Goal: Task Accomplishment & Management: Complete application form

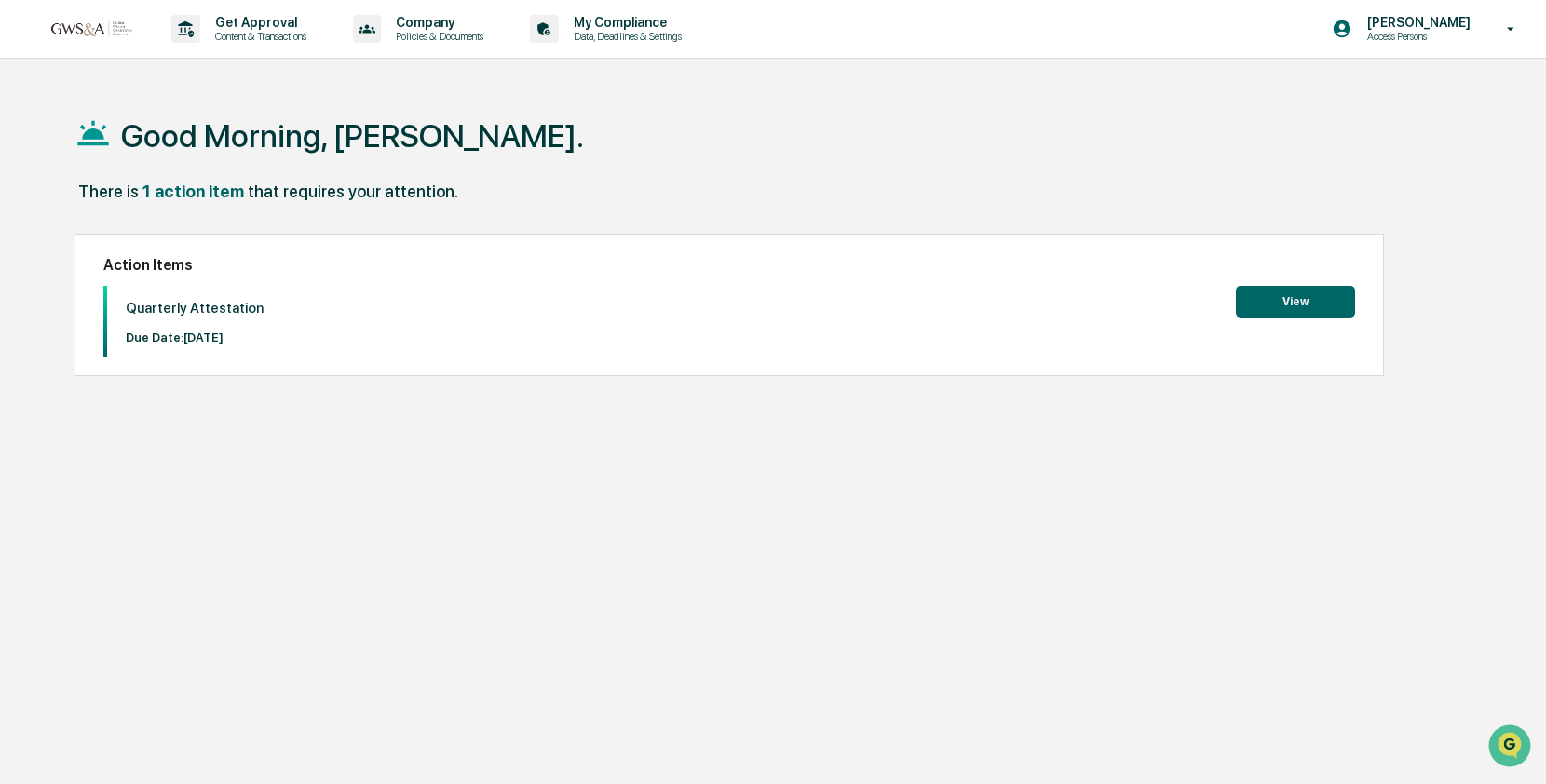
click at [1329, 306] on button "View" at bounding box center [1294, 302] width 119 height 31
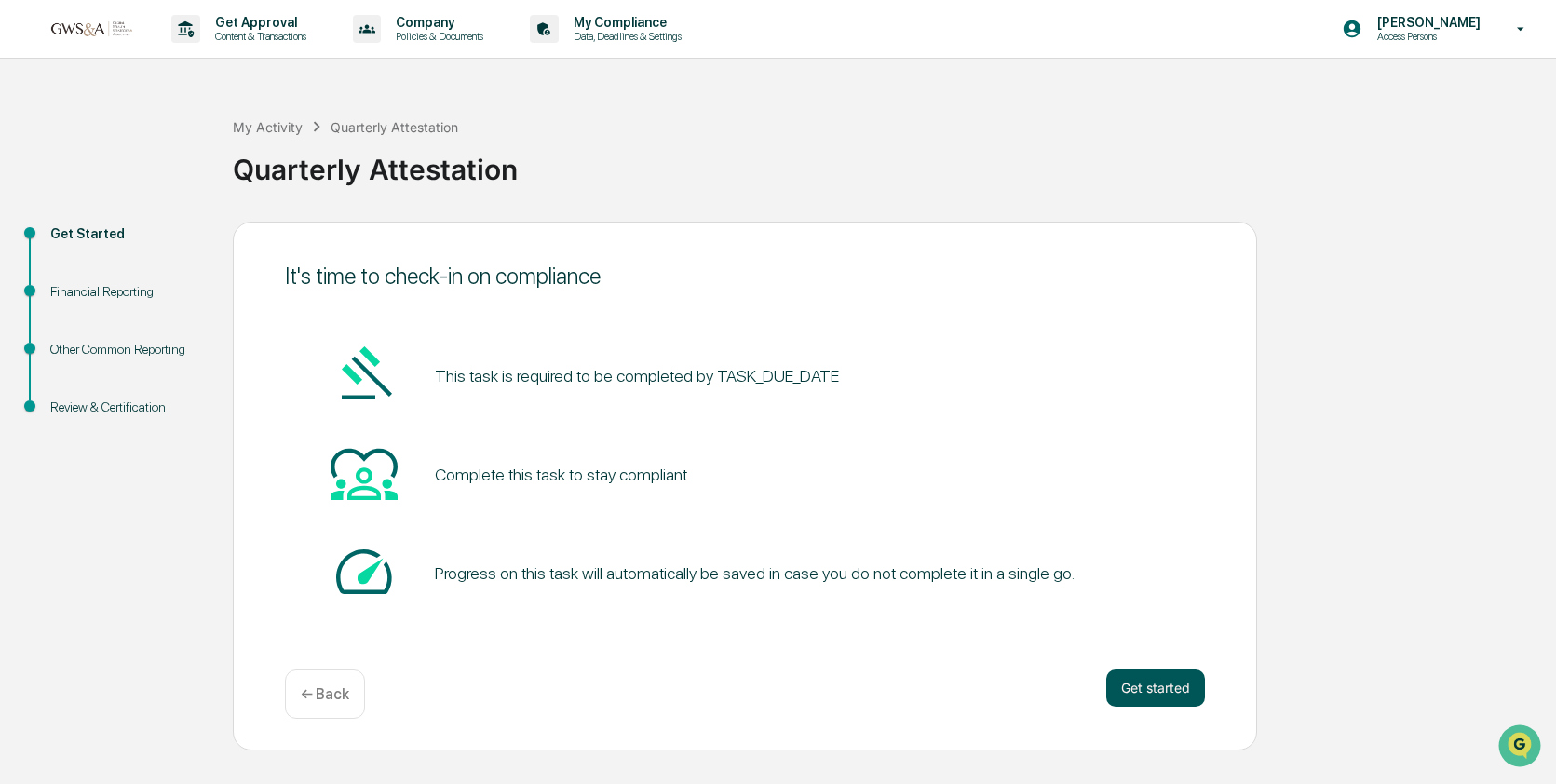
click at [1180, 686] on button "Get started" at bounding box center [1156, 688] width 98 height 37
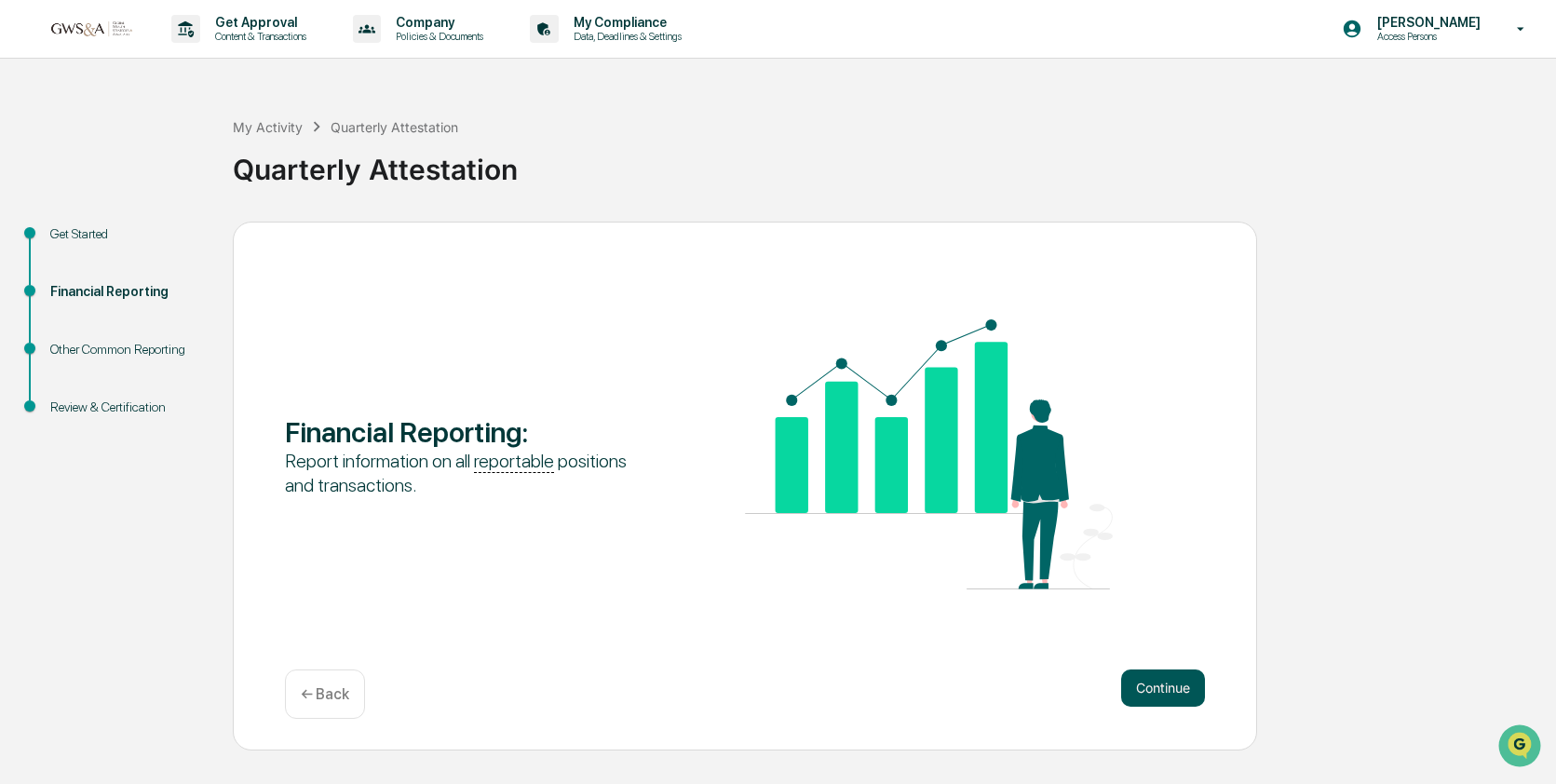
click at [1179, 688] on button "Continue" at bounding box center [1163, 688] width 84 height 37
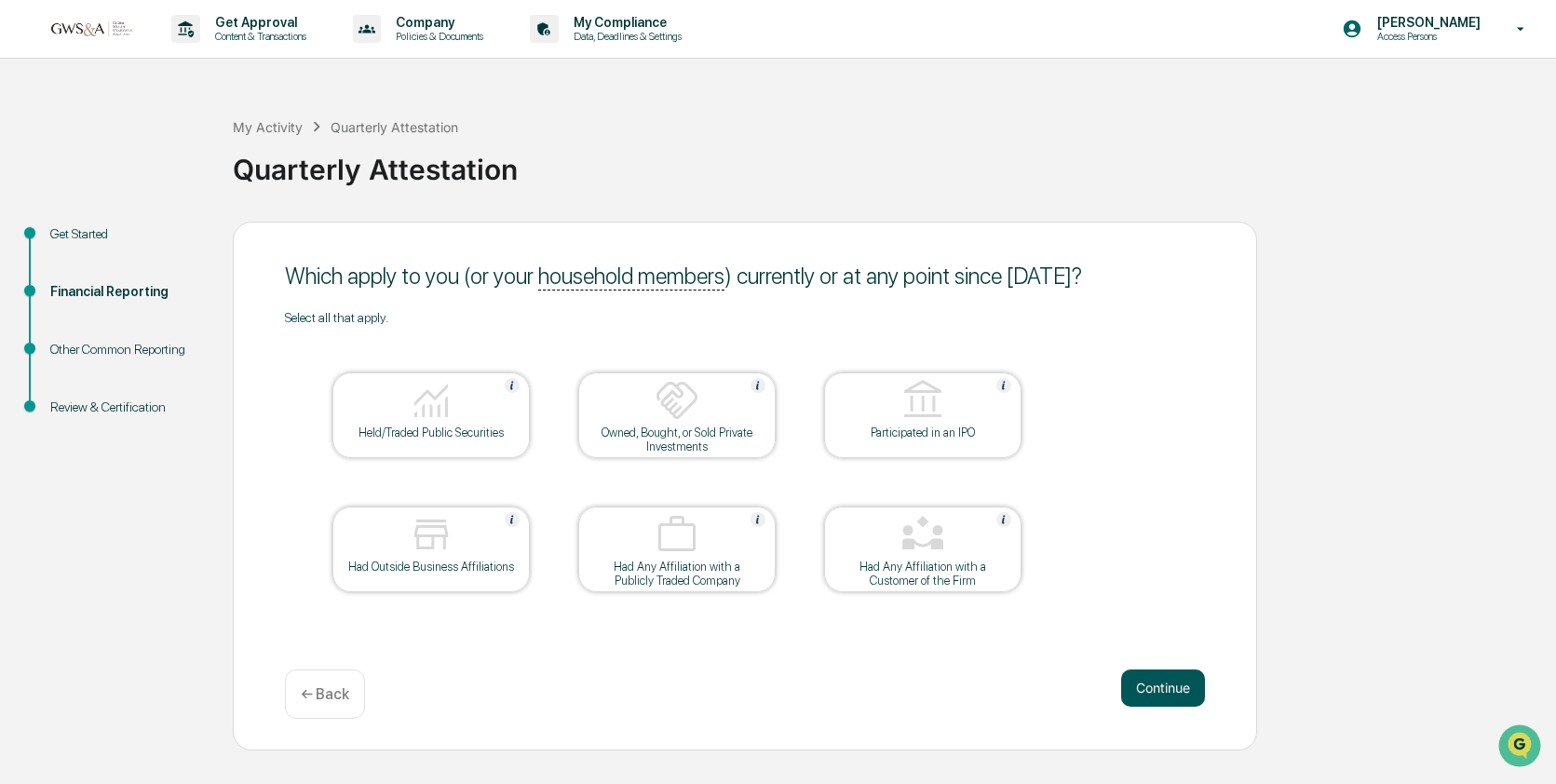
click at [1167, 684] on button "Continue" at bounding box center [1163, 688] width 84 height 37
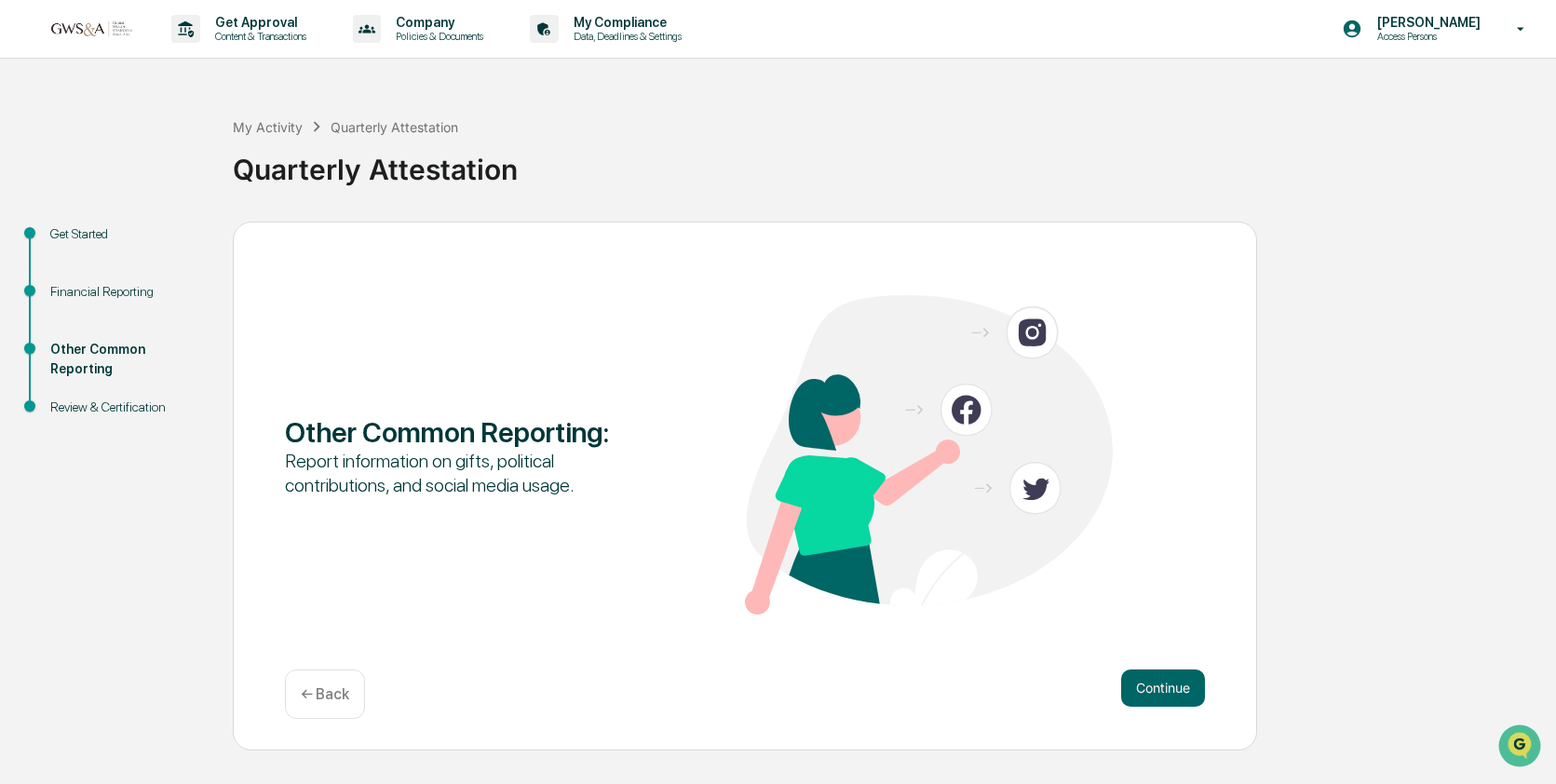
click at [1167, 684] on button "Continue" at bounding box center [1163, 688] width 84 height 37
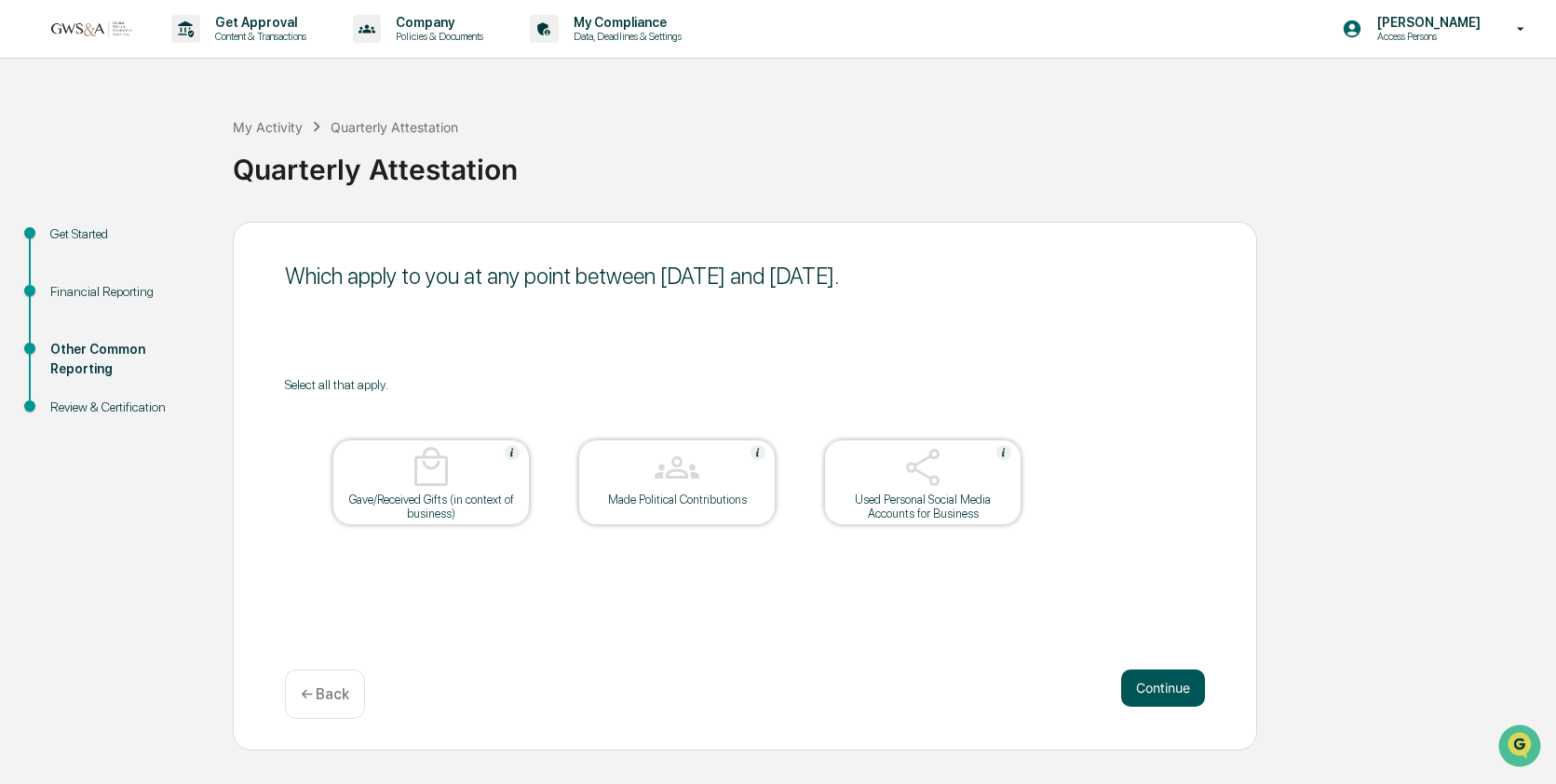
click at [1164, 681] on button "Continue" at bounding box center [1163, 688] width 84 height 37
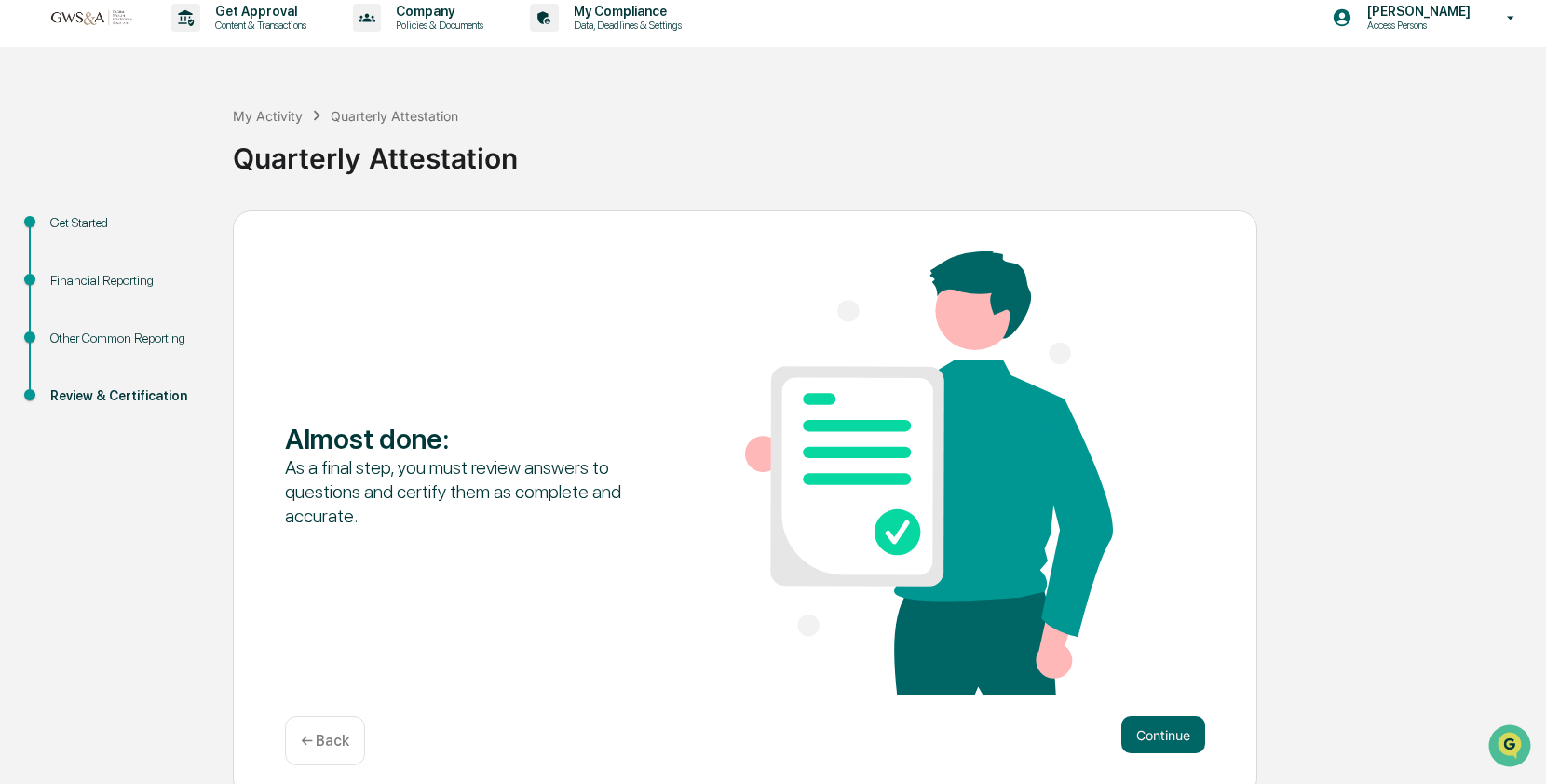
scroll to position [26, 0]
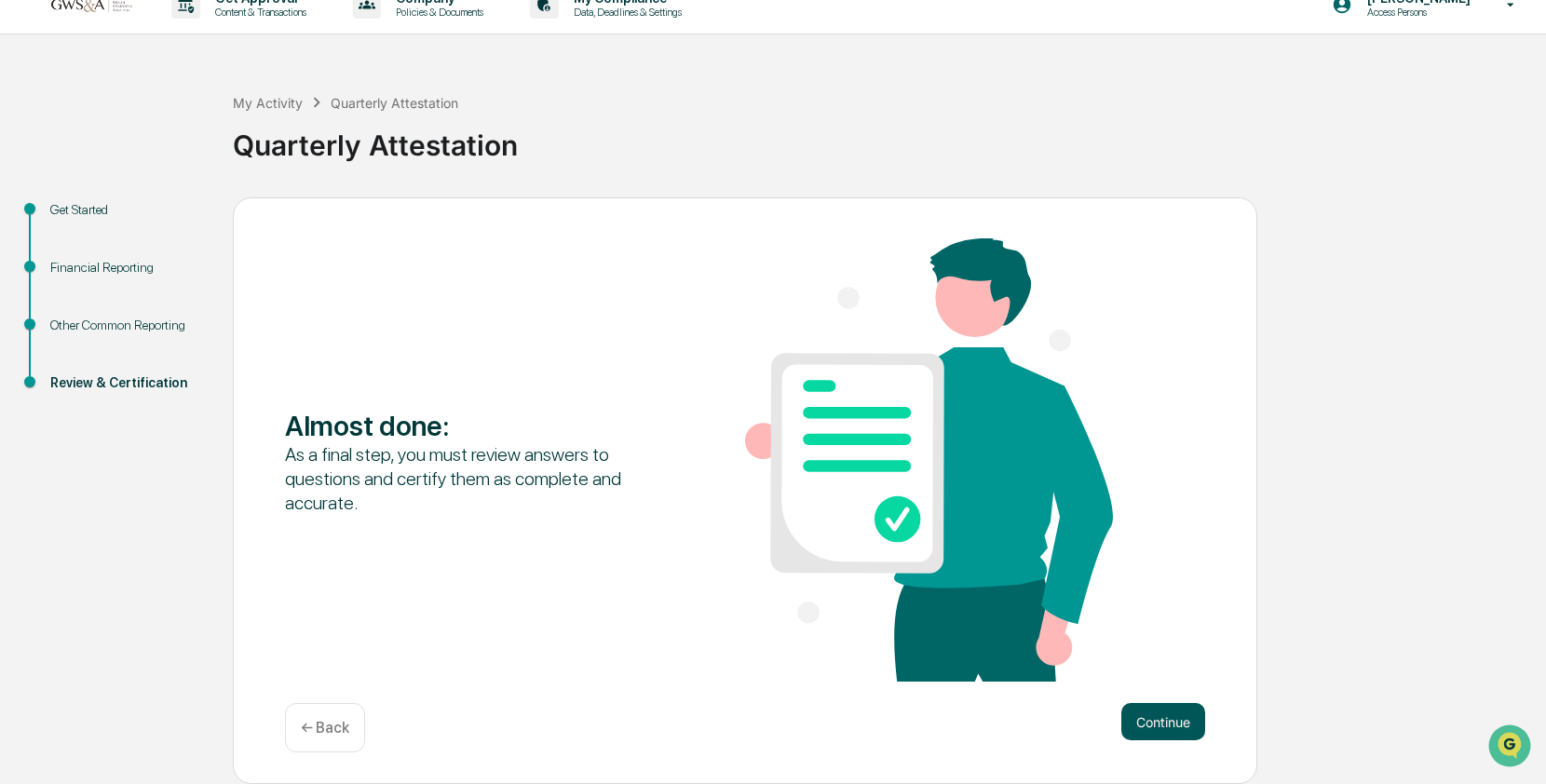
click at [1179, 710] on button "Continue" at bounding box center [1163, 721] width 84 height 37
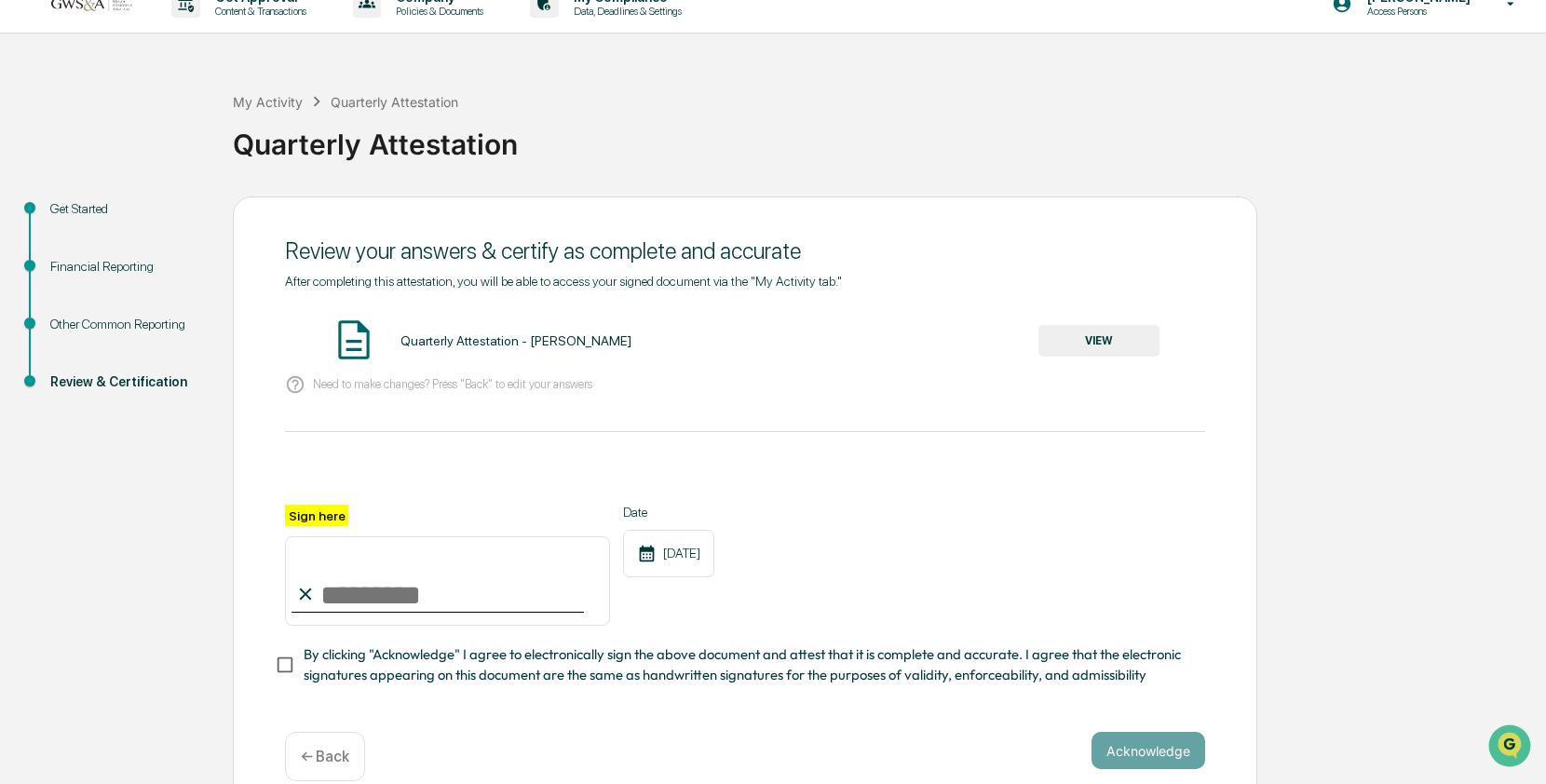
click at [347, 591] on input "Sign here" at bounding box center [447, 581] width 325 height 89
type input "**********"
click at [715, 597] on div "Date [DATE]" at bounding box center [668, 565] width 91 height 121
click at [1117, 340] on button "VIEW" at bounding box center [1098, 341] width 121 height 31
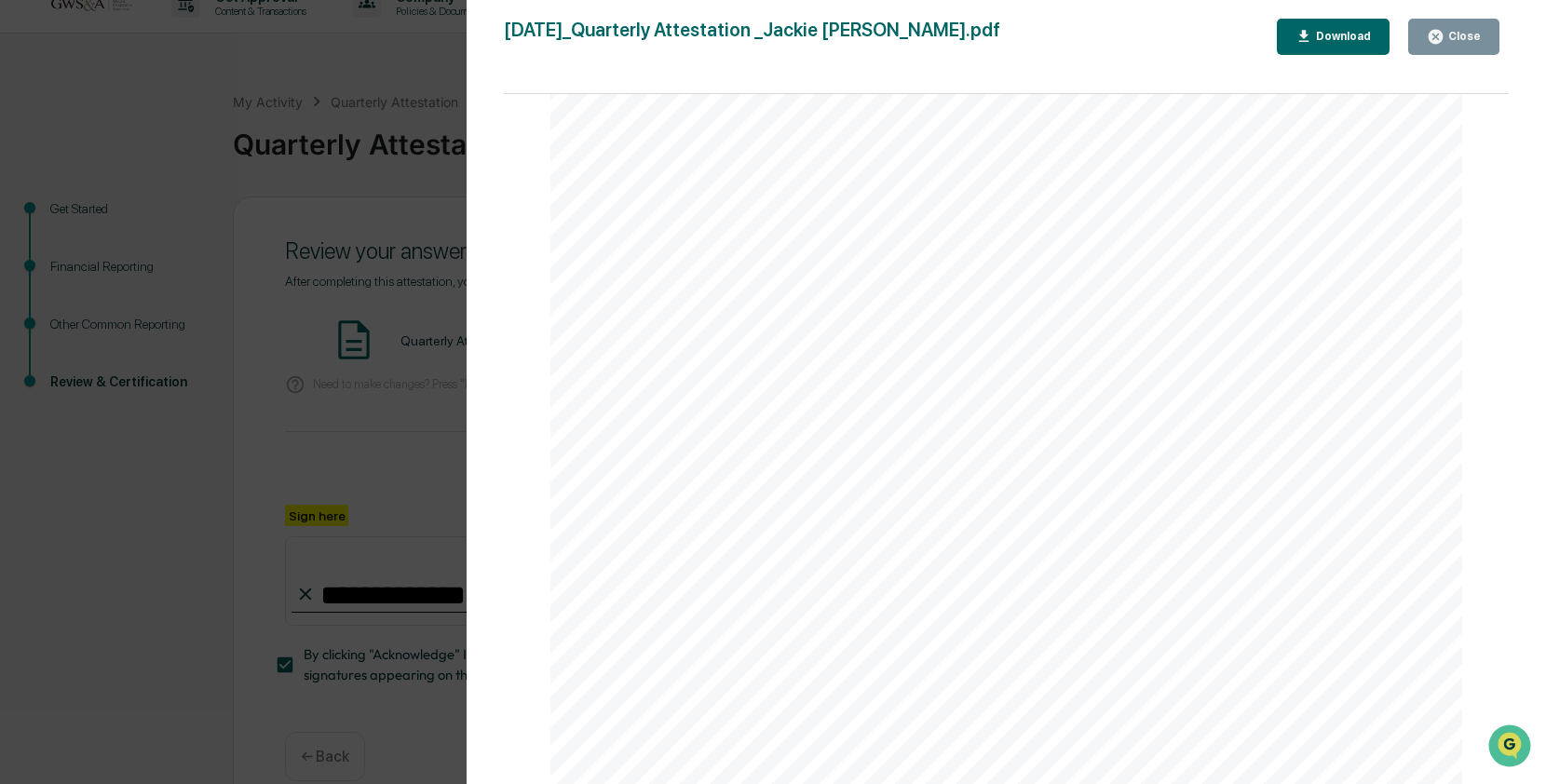
scroll to position [149, 0]
click at [672, 290] on link at bounding box center [700, 292] width 71 height 20
drag, startPoint x: 1455, startPoint y: 36, endPoint x: 1407, endPoint y: 88, distance: 70.8
click at [1455, 36] on div "Close" at bounding box center [1462, 35] width 36 height 13
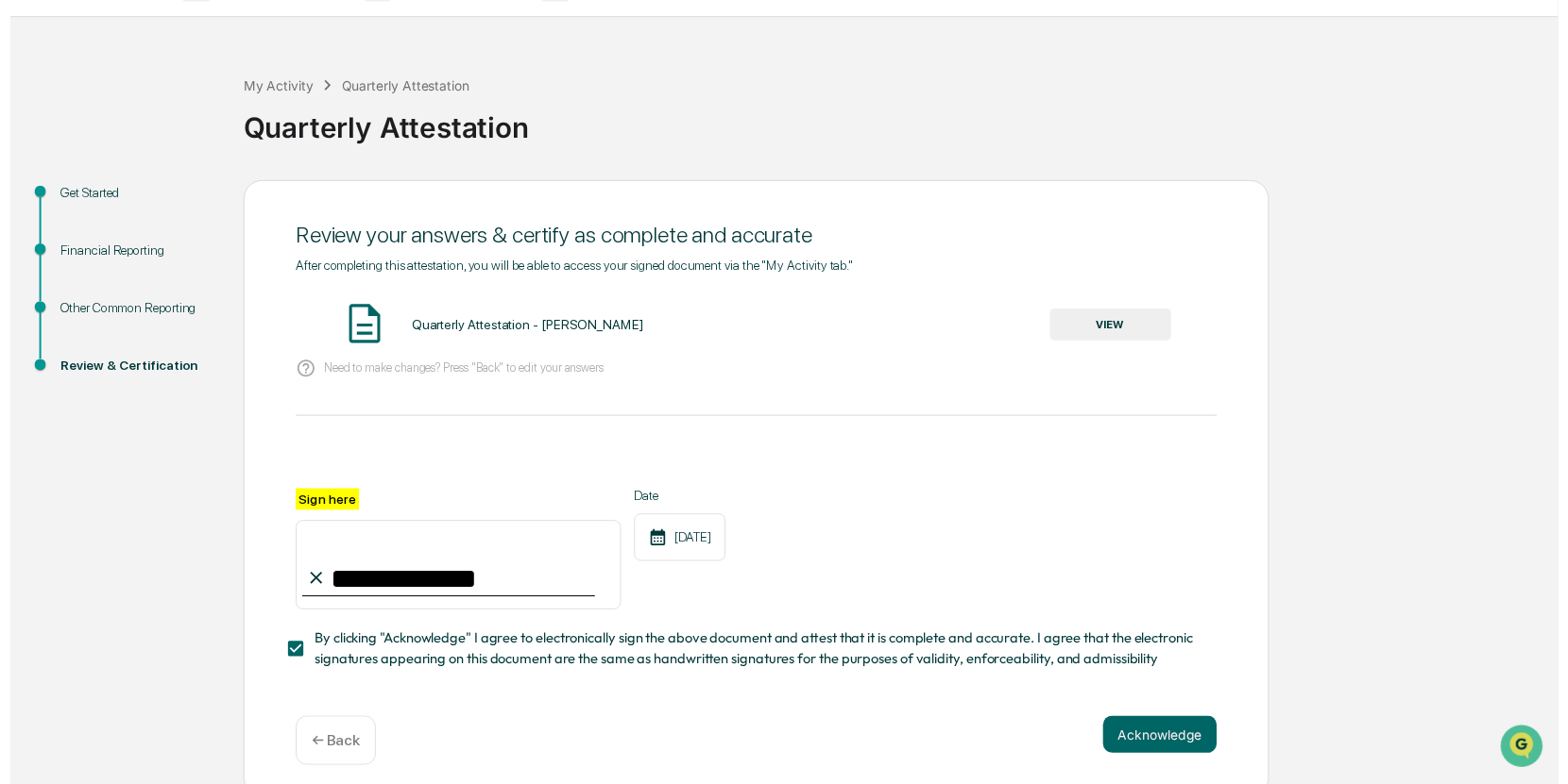
scroll to position [54, 0]
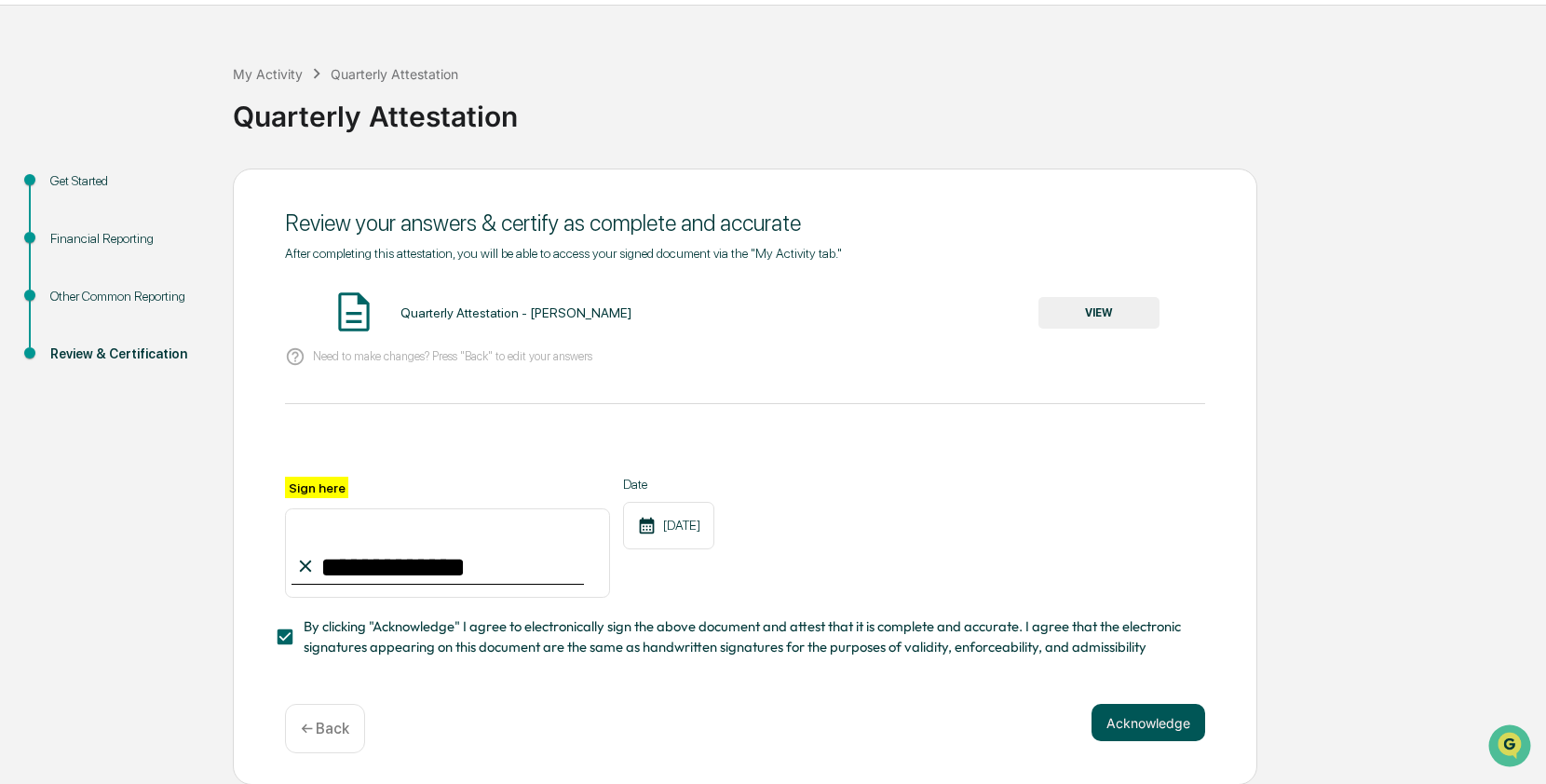
click at [1163, 720] on button "Acknowledge" at bounding box center [1148, 722] width 114 height 37
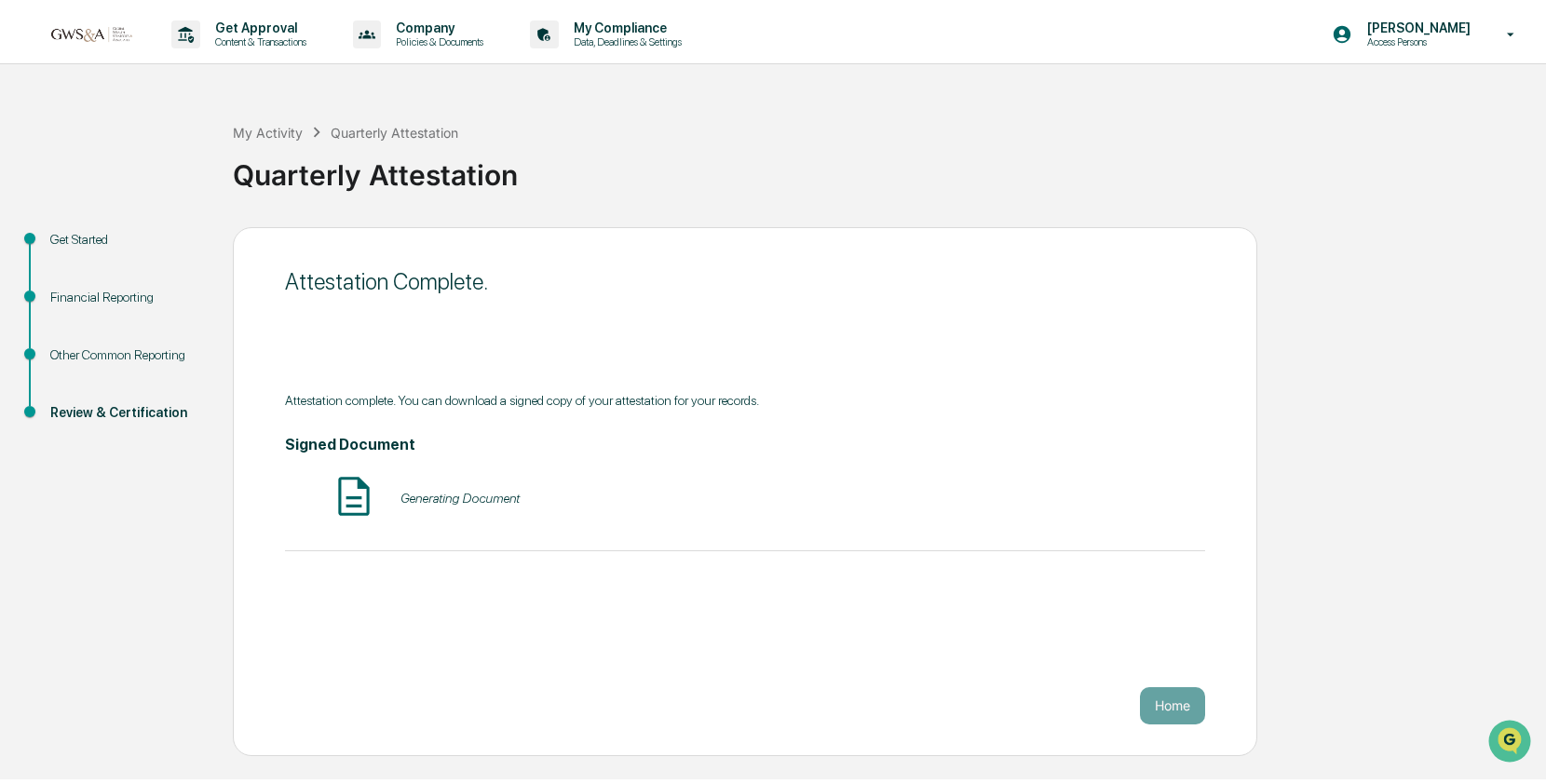
scroll to position [0, 0]
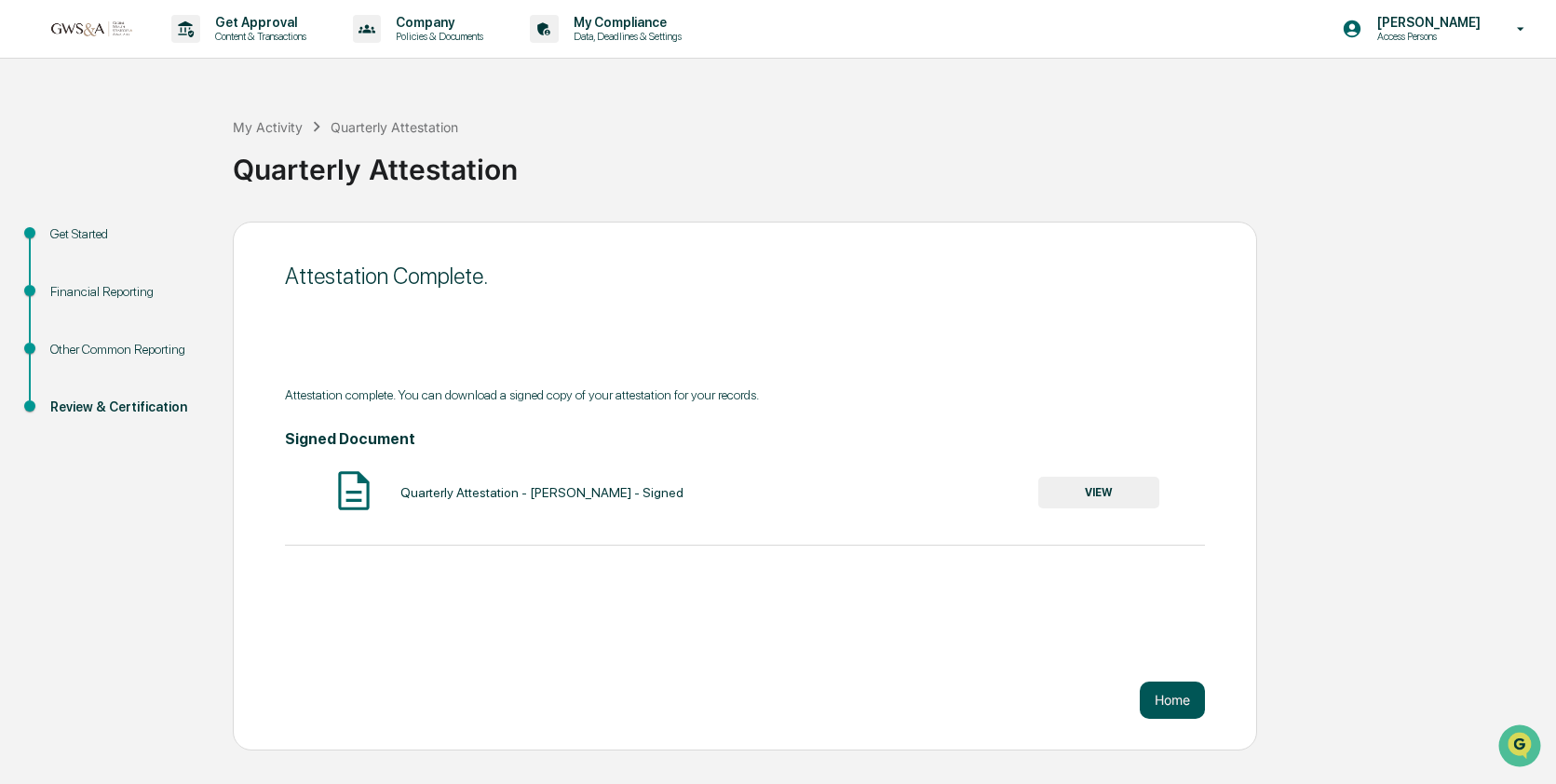
click at [1181, 704] on button "Home" at bounding box center [1173, 700] width 65 height 37
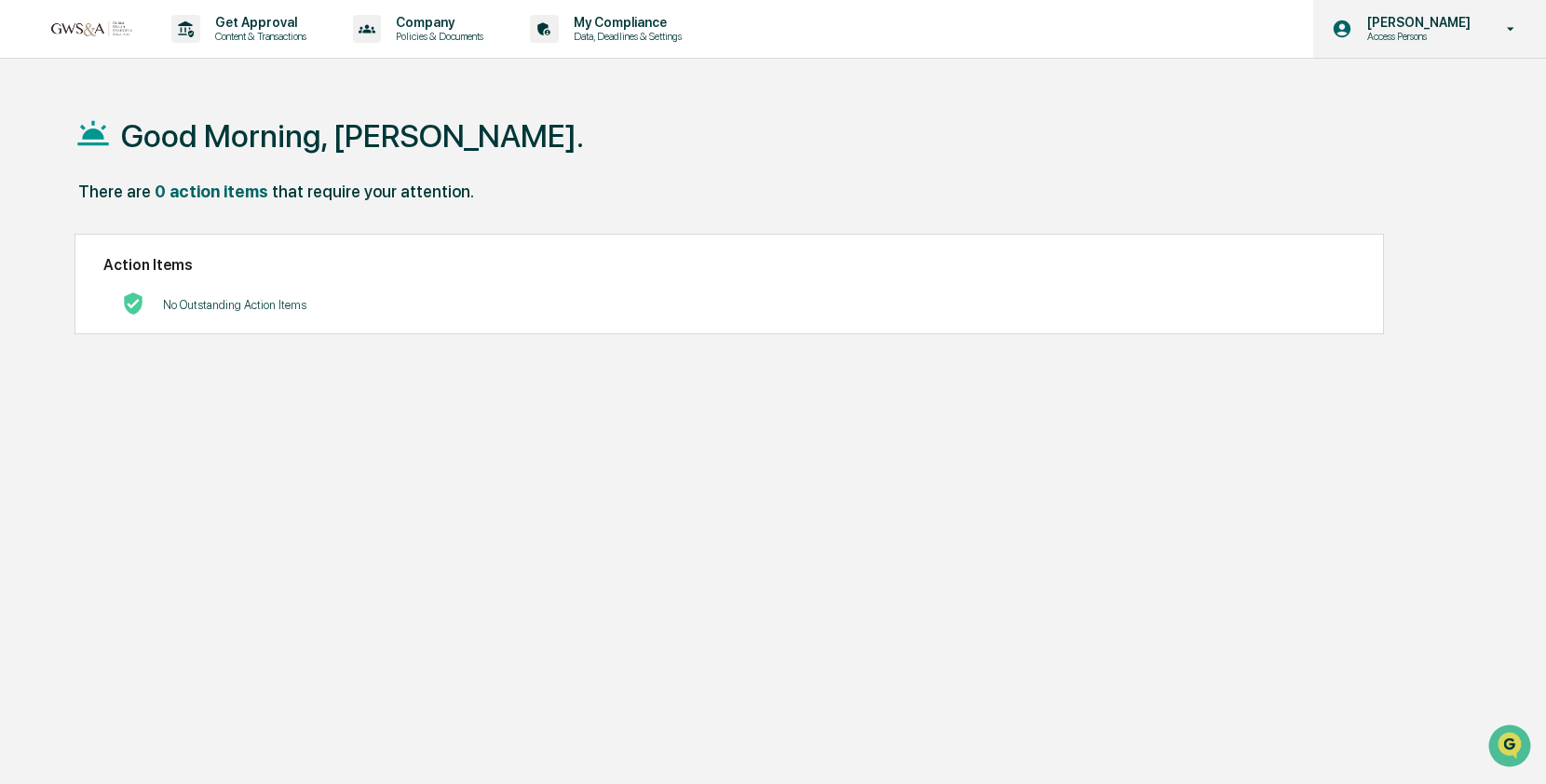
click at [1432, 28] on p "[PERSON_NAME]" at bounding box center [1416, 22] width 128 height 15
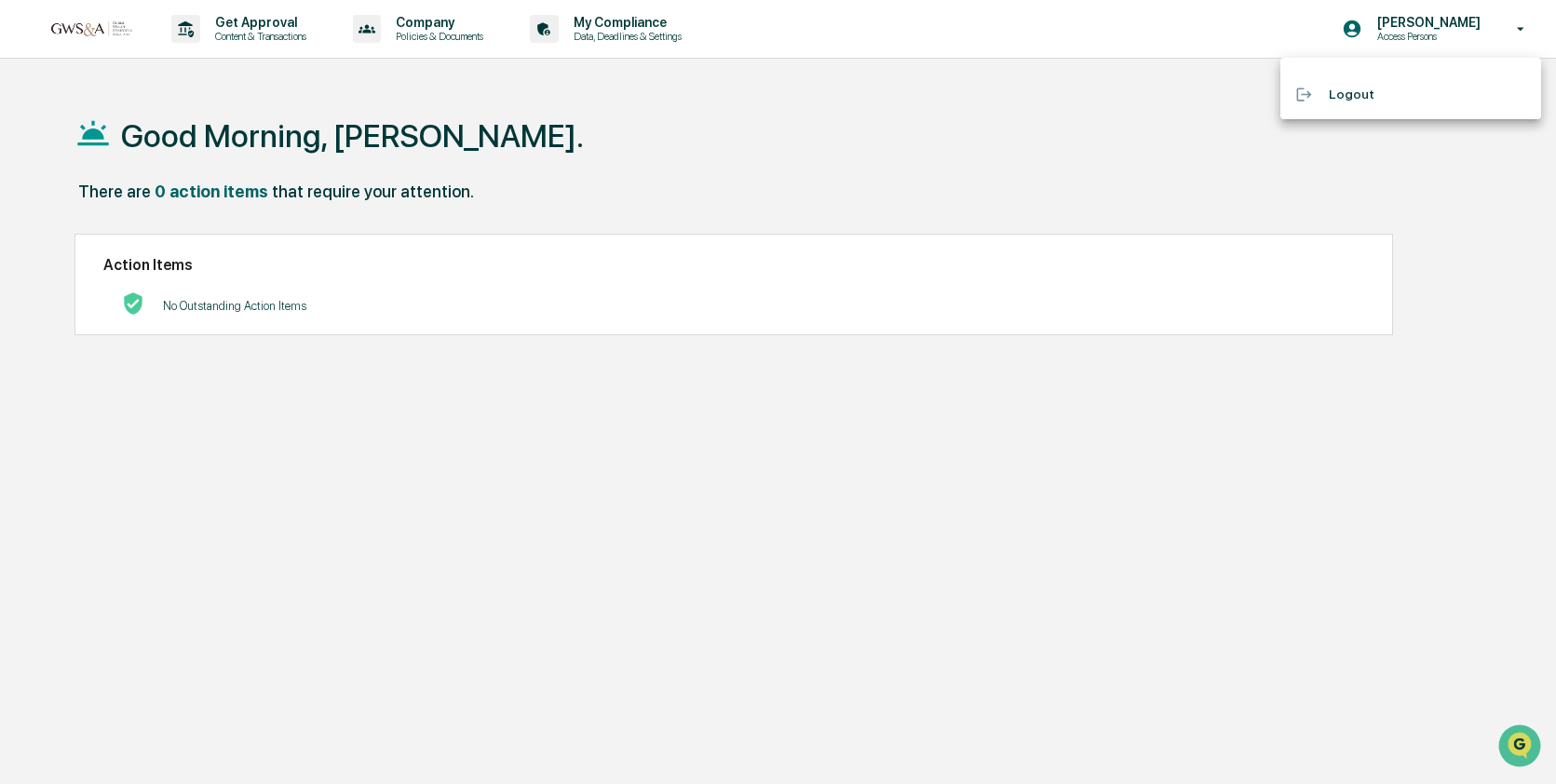
click at [1367, 29] on div at bounding box center [778, 392] width 1556 height 784
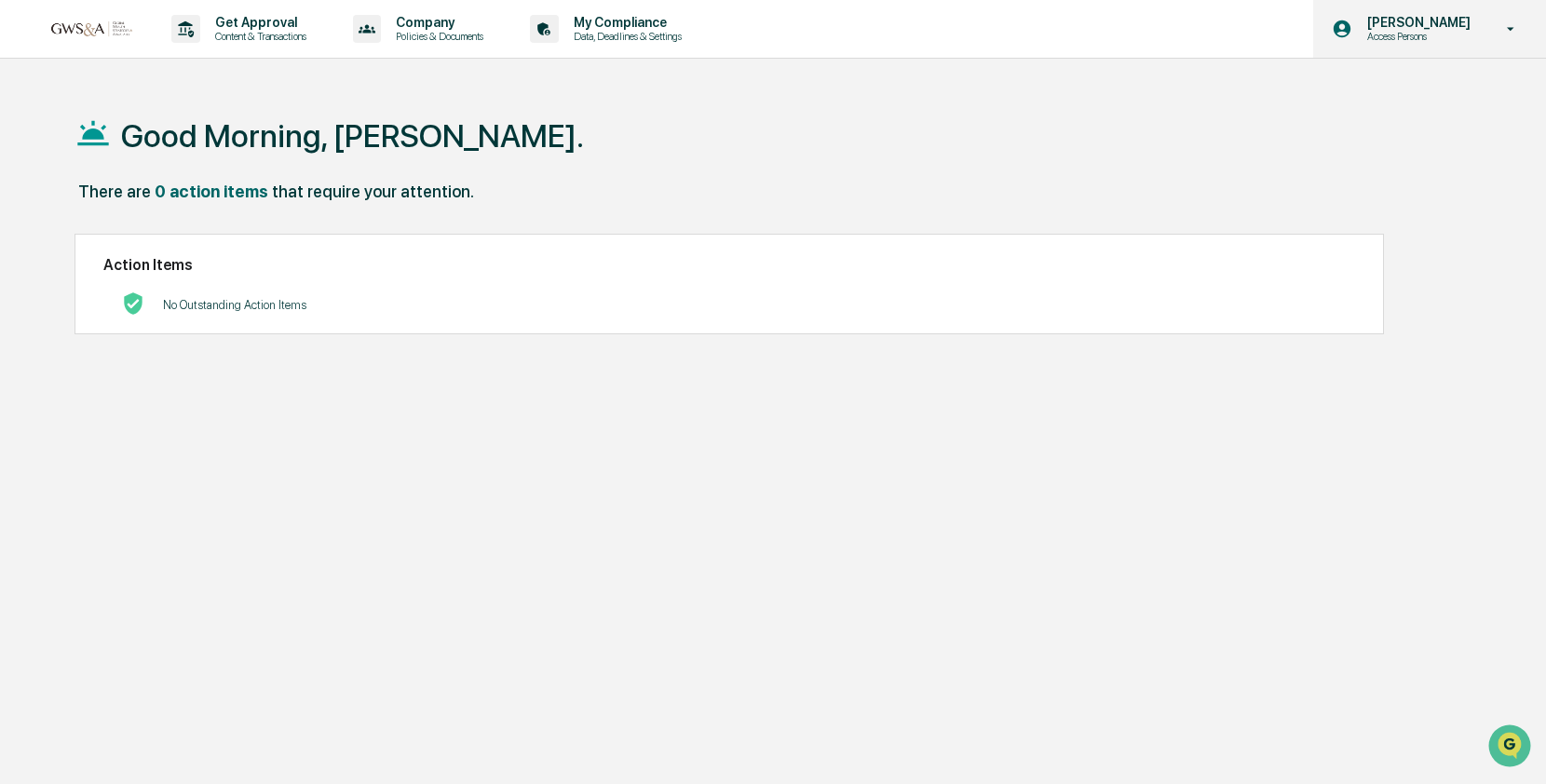
click at [1351, 29] on icon at bounding box center [1343, 29] width 18 height 18
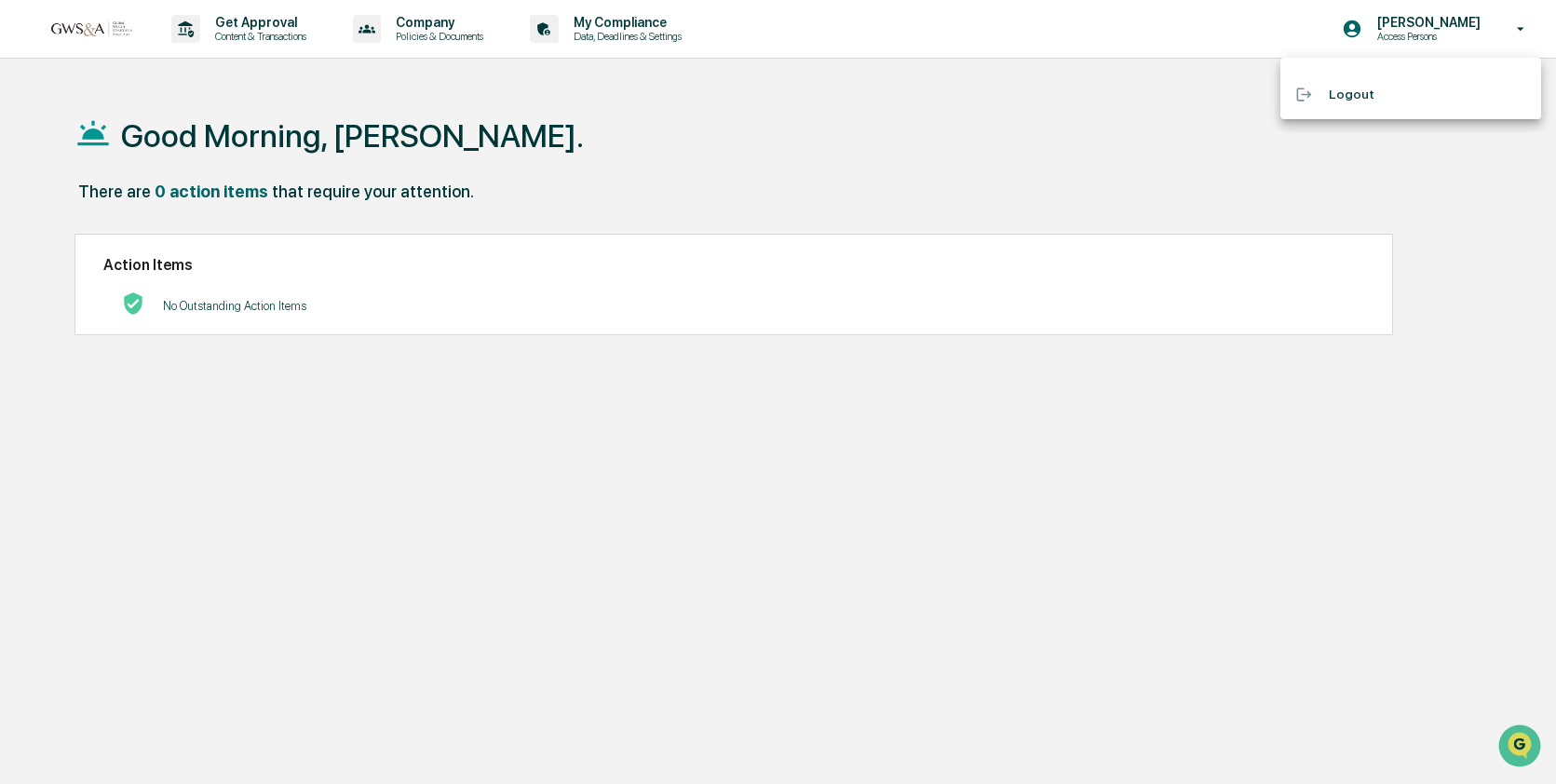
click at [1459, 23] on div at bounding box center [778, 392] width 1556 height 784
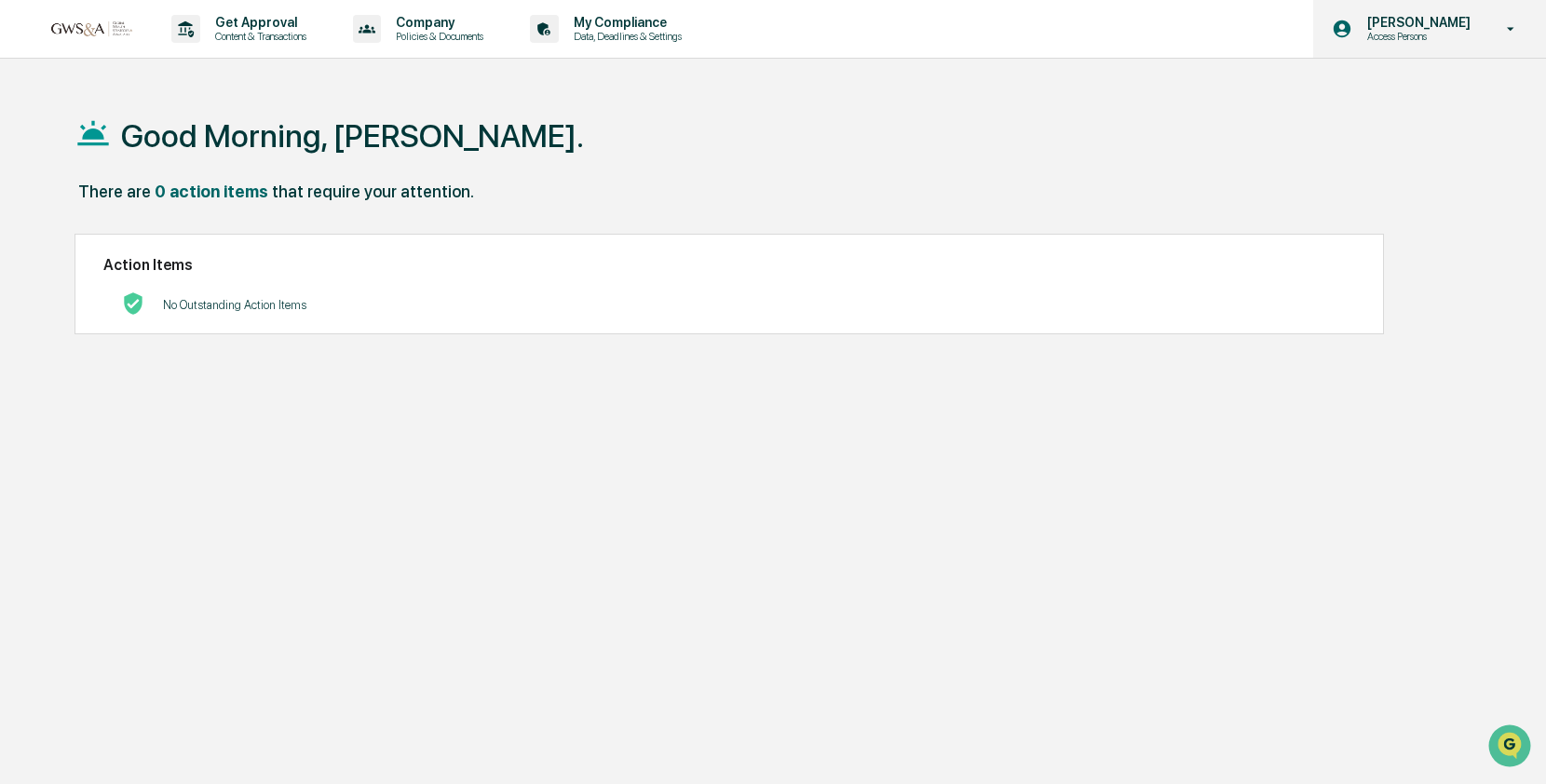
click at [1508, 27] on icon at bounding box center [1511, 29] width 32 height 18
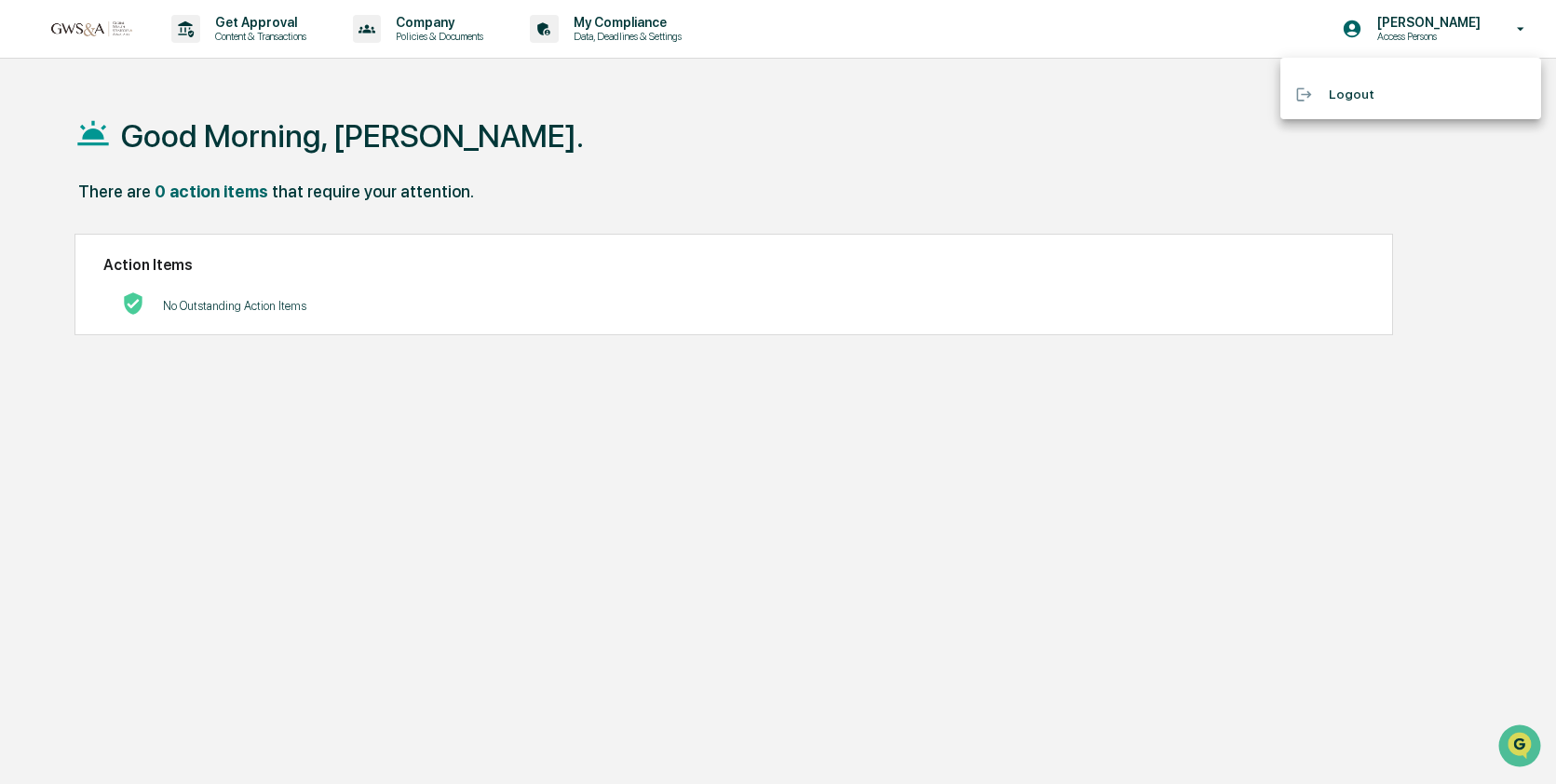
click at [858, 173] on div at bounding box center [778, 392] width 1556 height 784
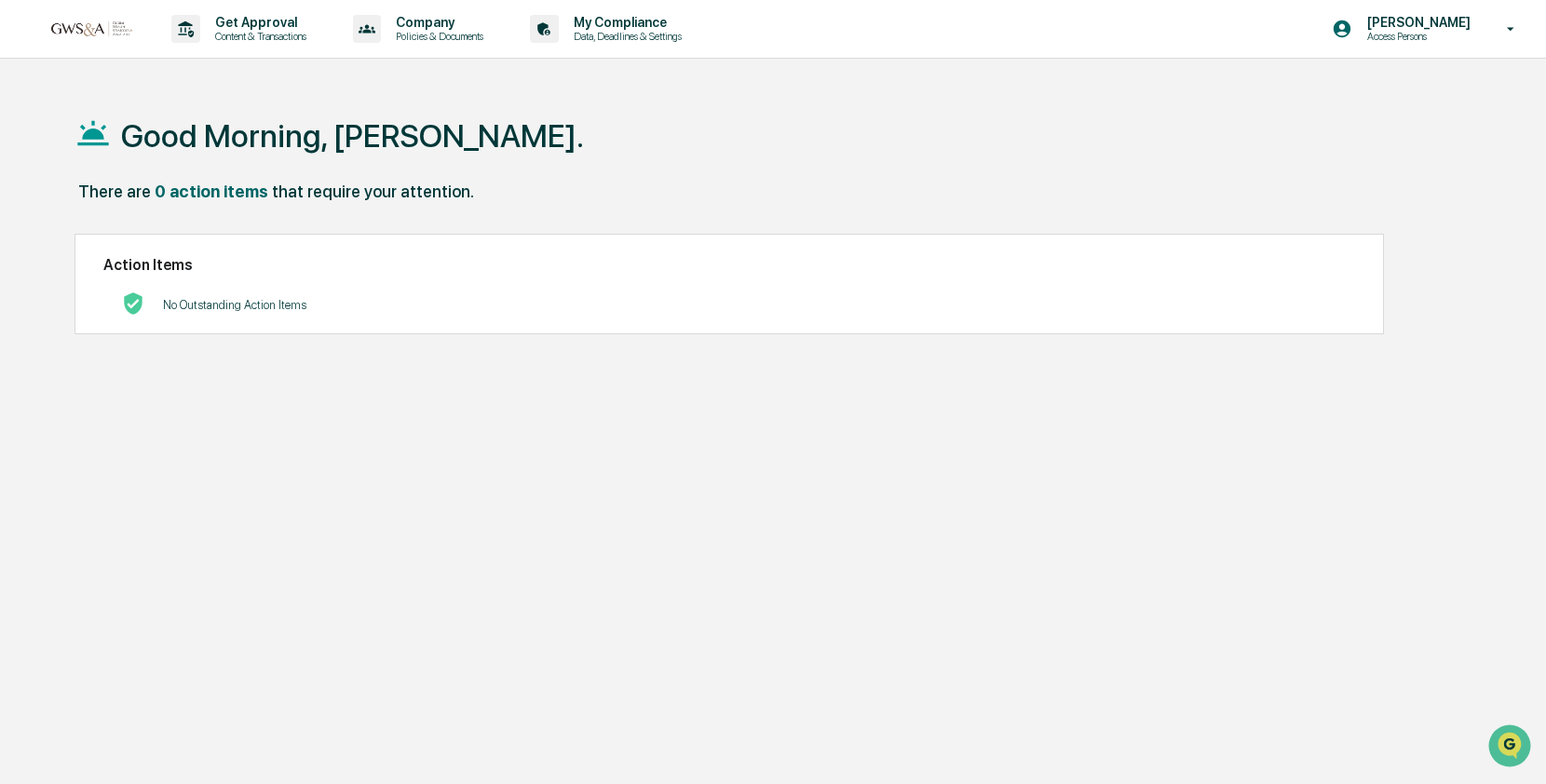
click at [88, 30] on img at bounding box center [88, 28] width 89 height 18
